Goal: Task Accomplishment & Management: Manage account settings

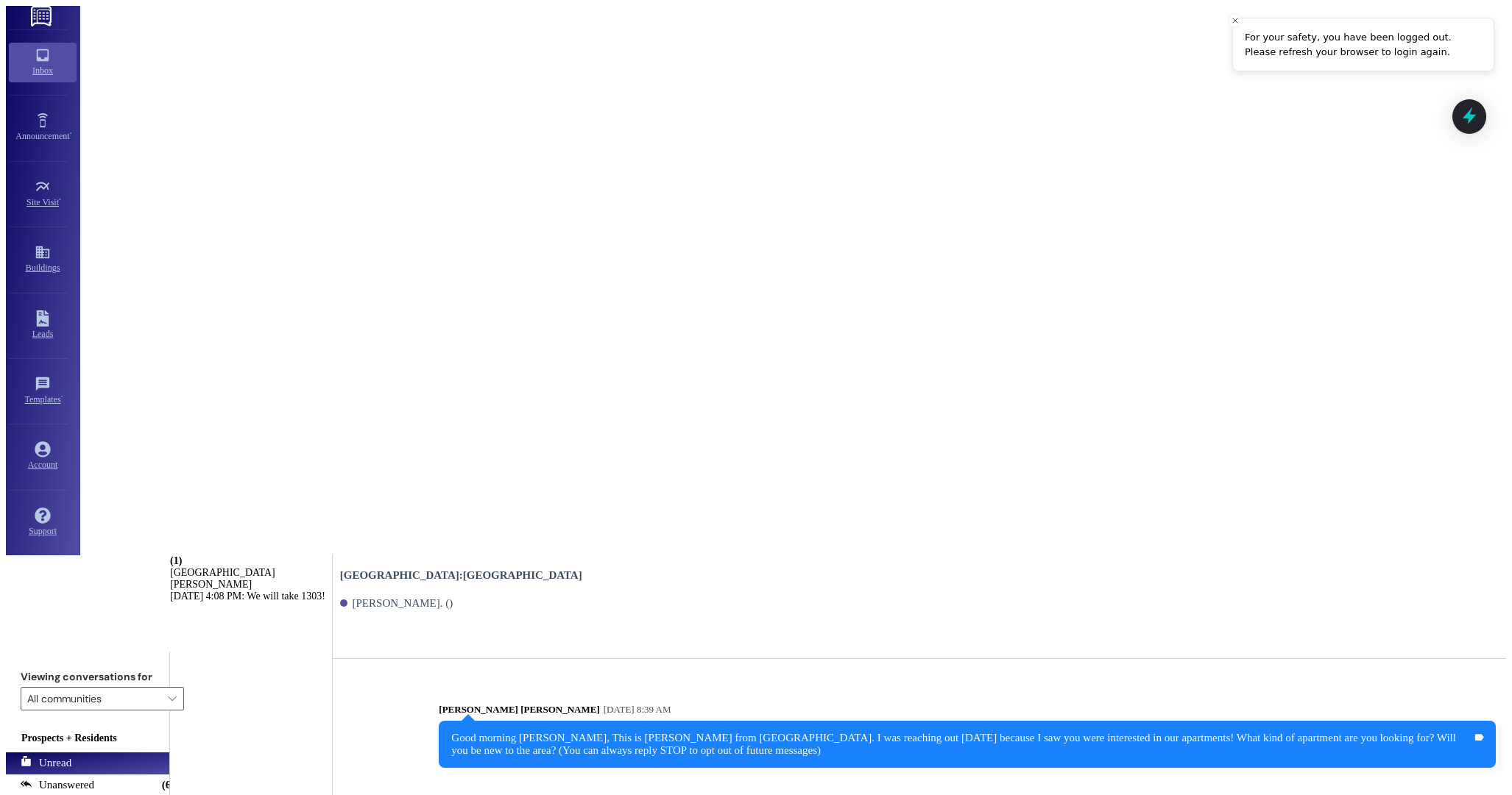
click at [323, 579] on div "[PERSON_NAME]" at bounding box center [251, 585] width 162 height 12
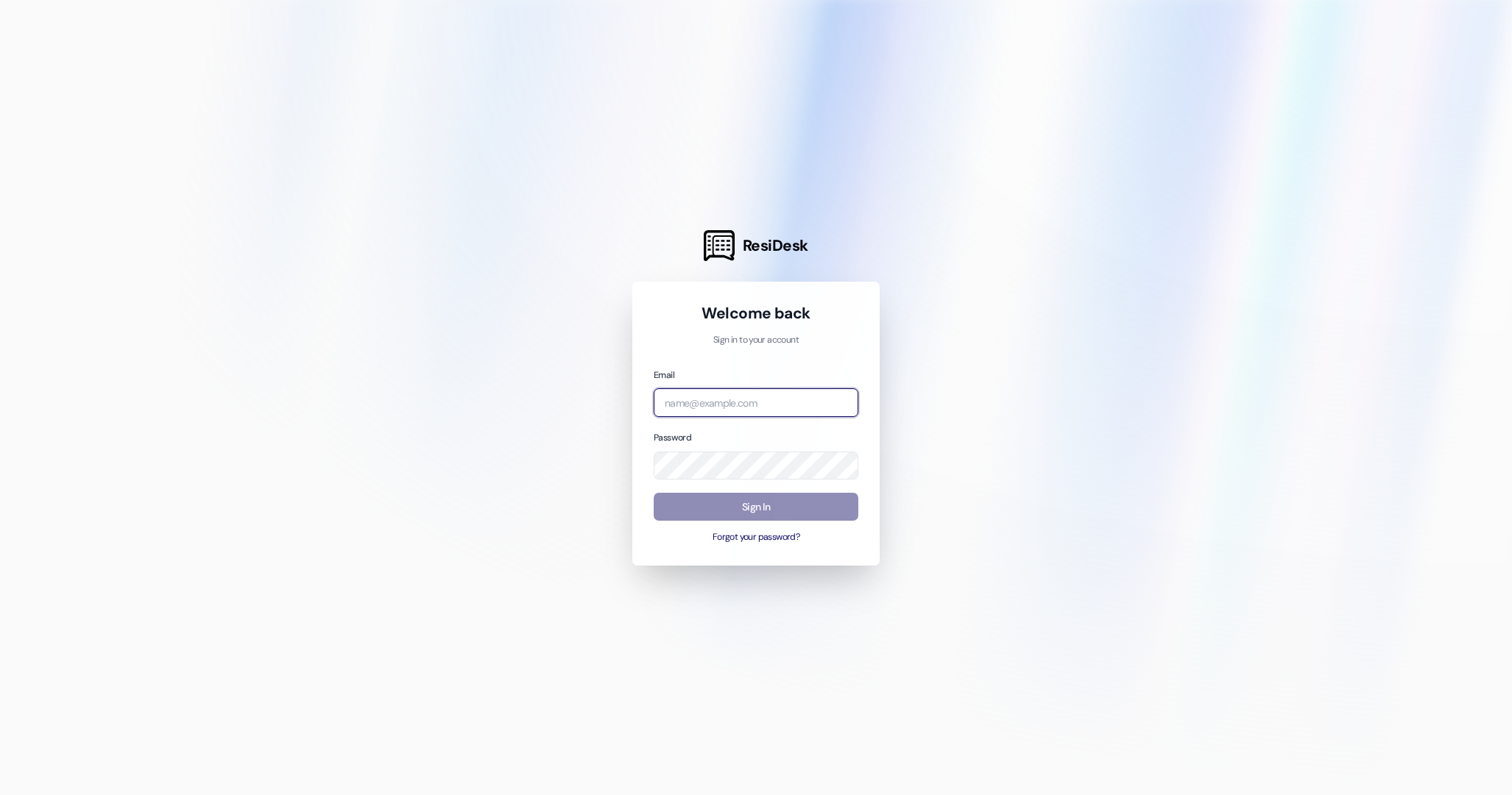
type input "[PERSON_NAME][EMAIL_ADDRESS][DOMAIN_NAME]"
click at [742, 507] on button "Sign In" at bounding box center [756, 506] width 205 height 29
